Goal: Submit feedback/report problem: Submit feedback/report problem

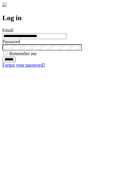
click at [16, 62] on input "******" at bounding box center [8, 59] width 13 height 6
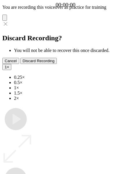
type input "**********"
